Goal: Task Accomplishment & Management: Complete application form

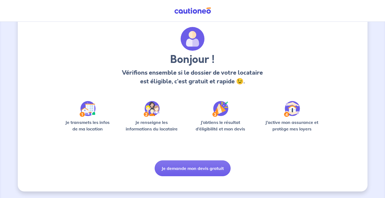
scroll to position [14, 0]
click at [90, 123] on p "Je transmets les infos de ma location" at bounding box center [87, 125] width 52 height 13
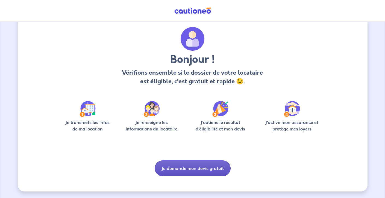
click at [195, 169] on button "Je demande mon devis gratuit" at bounding box center [193, 169] width 76 height 16
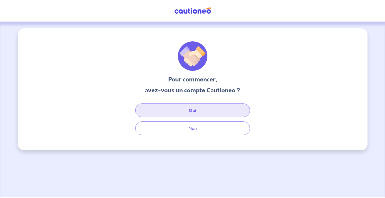
click at [189, 112] on button "Oui" at bounding box center [192, 111] width 115 height 14
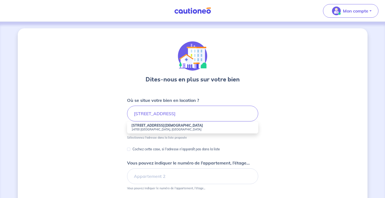
click at [164, 127] on li "[STREET_ADDRESS][DEMOGRAPHIC_DATA]" at bounding box center [192, 128] width 131 height 12
type input "[STREET_ADDRESS][DEMOGRAPHIC_DATA]"
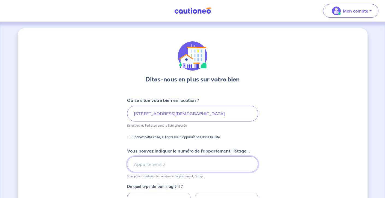
click at [156, 165] on input "Vous pouvez indiquer le numéro de l’appartement, l’étage..." at bounding box center [192, 165] width 131 height 16
type input "Apt 1-6"
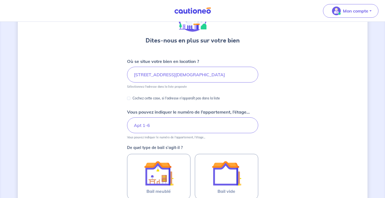
scroll to position [43, 0]
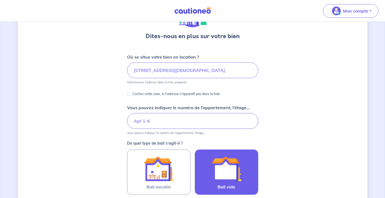
click at [236, 164] on img at bounding box center [226, 169] width 29 height 29
click at [0, 0] on input "Bail vide" at bounding box center [0, 0] width 0 height 0
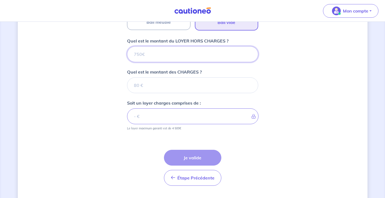
scroll to position [222, 0]
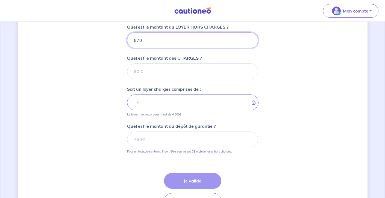
type input "570"
type input "30"
type input "600"
type input "30"
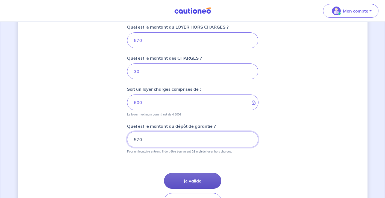
type input "570"
click at [191, 178] on button "Je valide" at bounding box center [192, 181] width 57 height 16
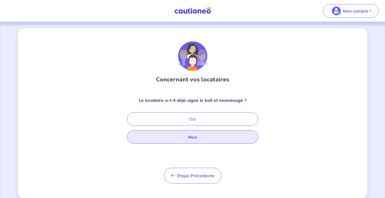
click at [193, 138] on button "Non" at bounding box center [192, 137] width 131 height 14
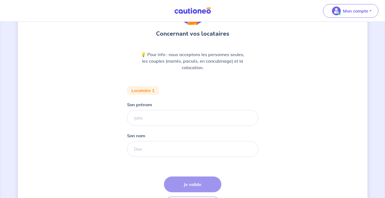
scroll to position [50, 0]
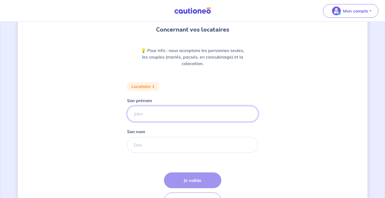
click at [160, 115] on input "Son prénom" at bounding box center [192, 114] width 131 height 16
type input "[PERSON_NAME]"
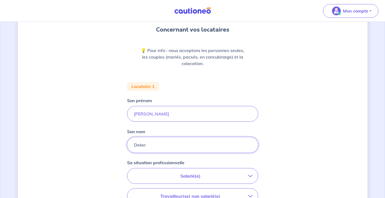
type input "Deker"
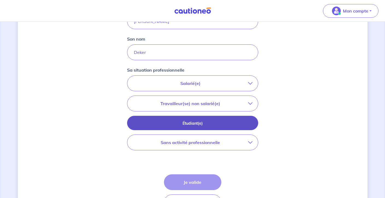
scroll to position [146, 0]
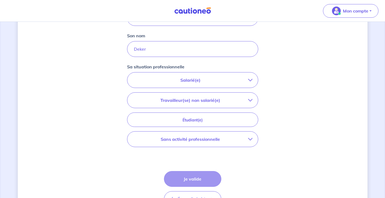
click at [201, 138] on p "Sans activité professionnelle" at bounding box center [190, 139] width 115 height 7
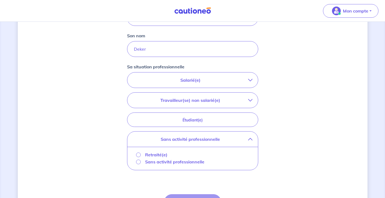
click at [161, 161] on p "Sans activité professionnelle" at bounding box center [174, 162] width 59 height 7
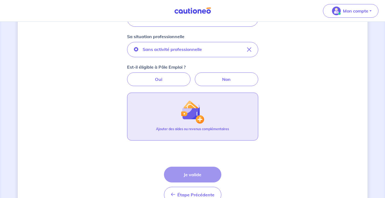
scroll to position [185, 0]
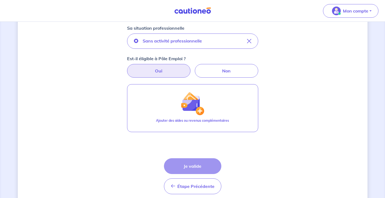
click at [155, 69] on label "Oui" at bounding box center [158, 71] width 63 height 14
click at [191, 68] on input "Oui" at bounding box center [193, 66] width 4 height 4
radio input "true"
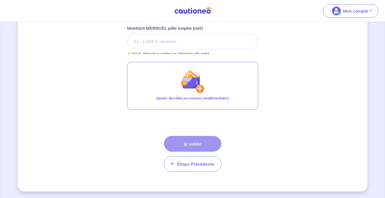
scroll to position [244, 0]
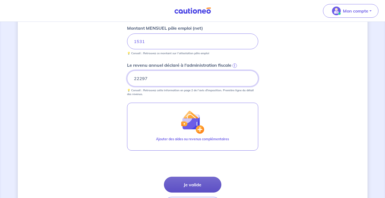
type input "22297"
click at [194, 189] on button "Je valide" at bounding box center [192, 185] width 57 height 16
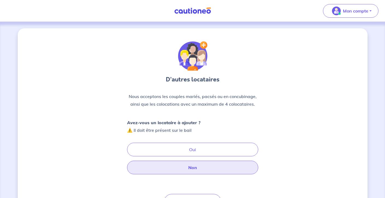
click at [188, 166] on button "Non" at bounding box center [192, 168] width 131 height 14
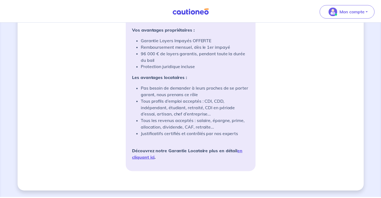
scroll to position [464, 0]
